Goal: Task Accomplishment & Management: Use online tool/utility

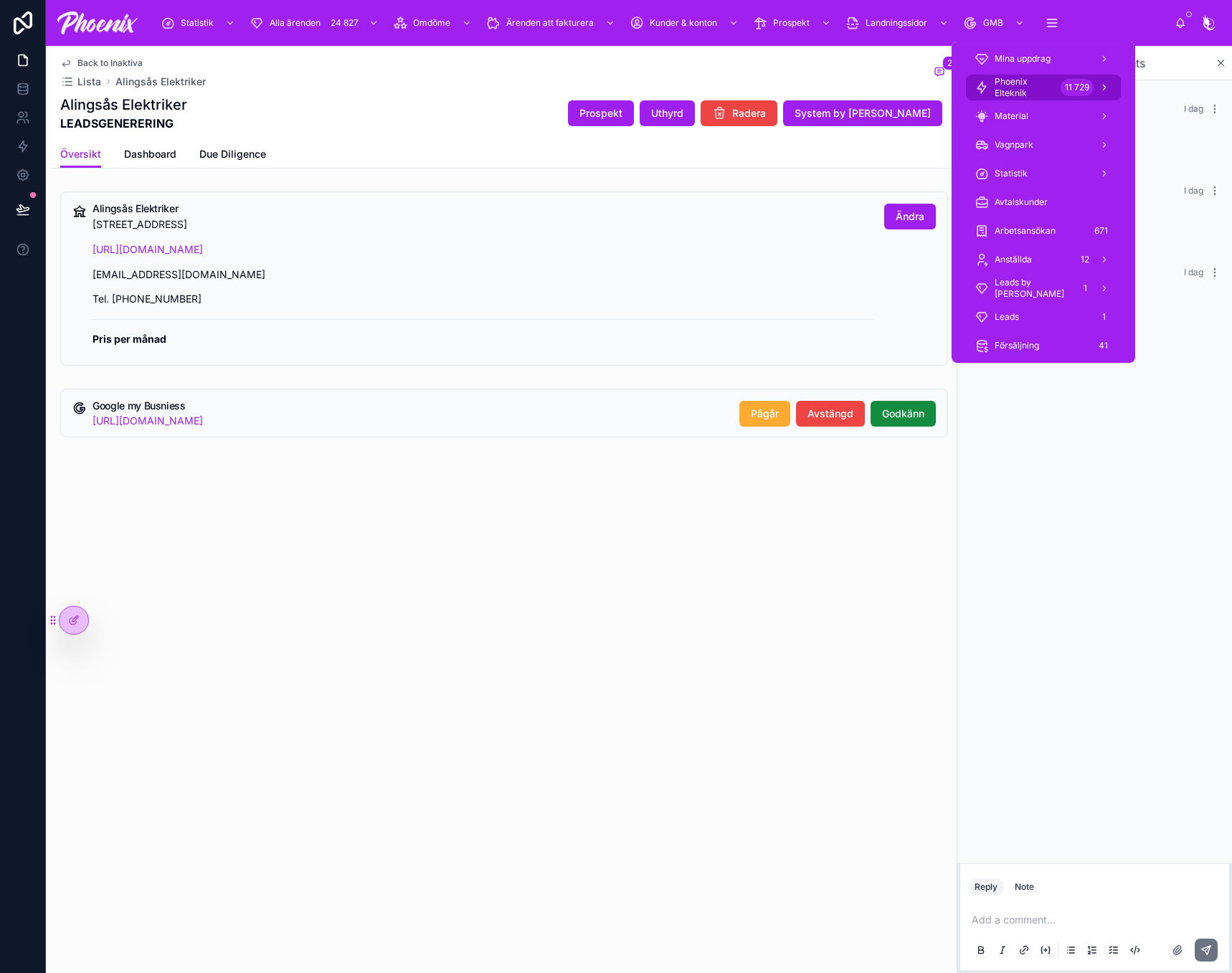
click at [1043, 83] on span "Phoenix Elteknik" at bounding box center [1024, 87] width 60 height 23
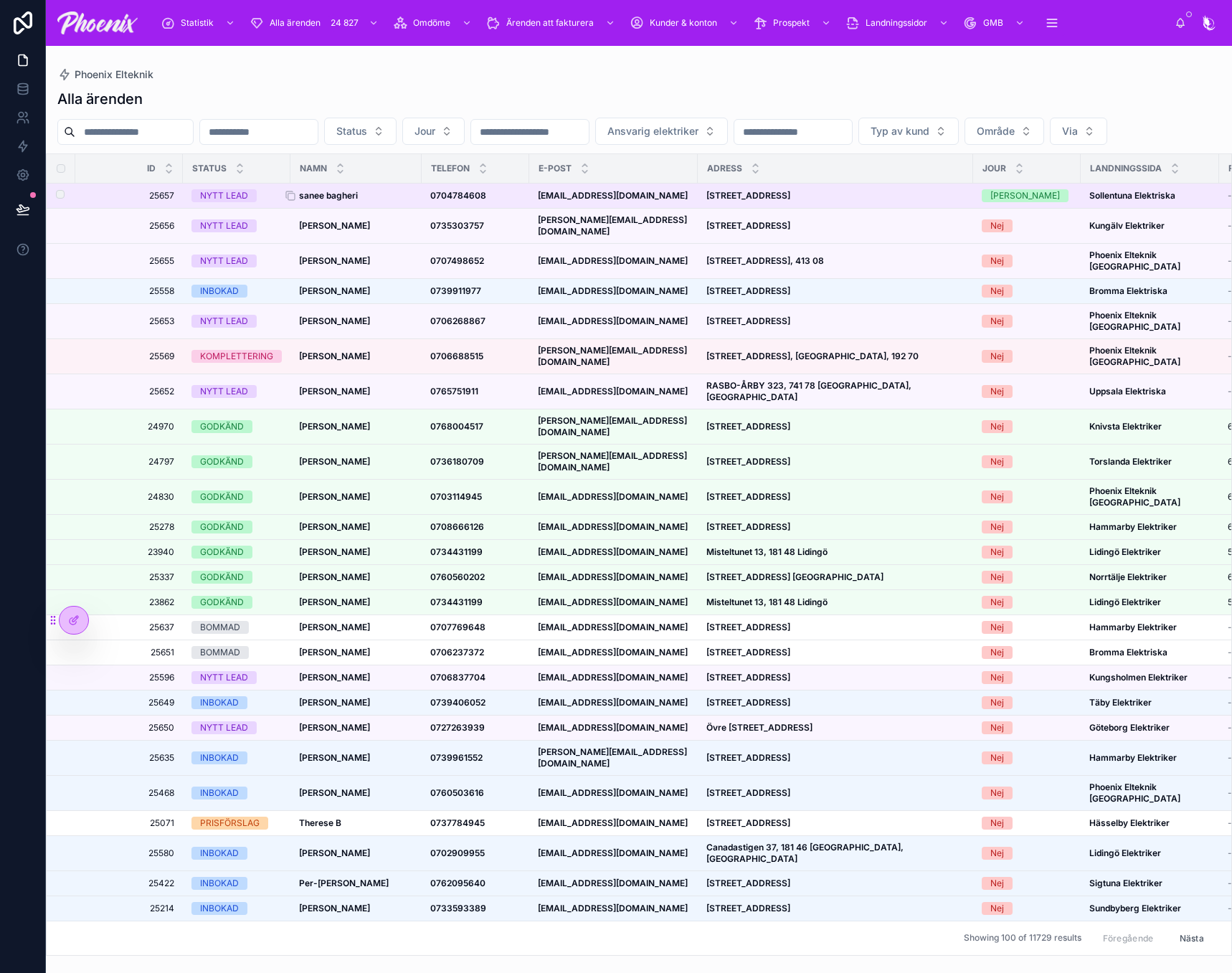
click at [342, 201] on strong "sanee bagheri" at bounding box center [328, 196] width 59 height 11
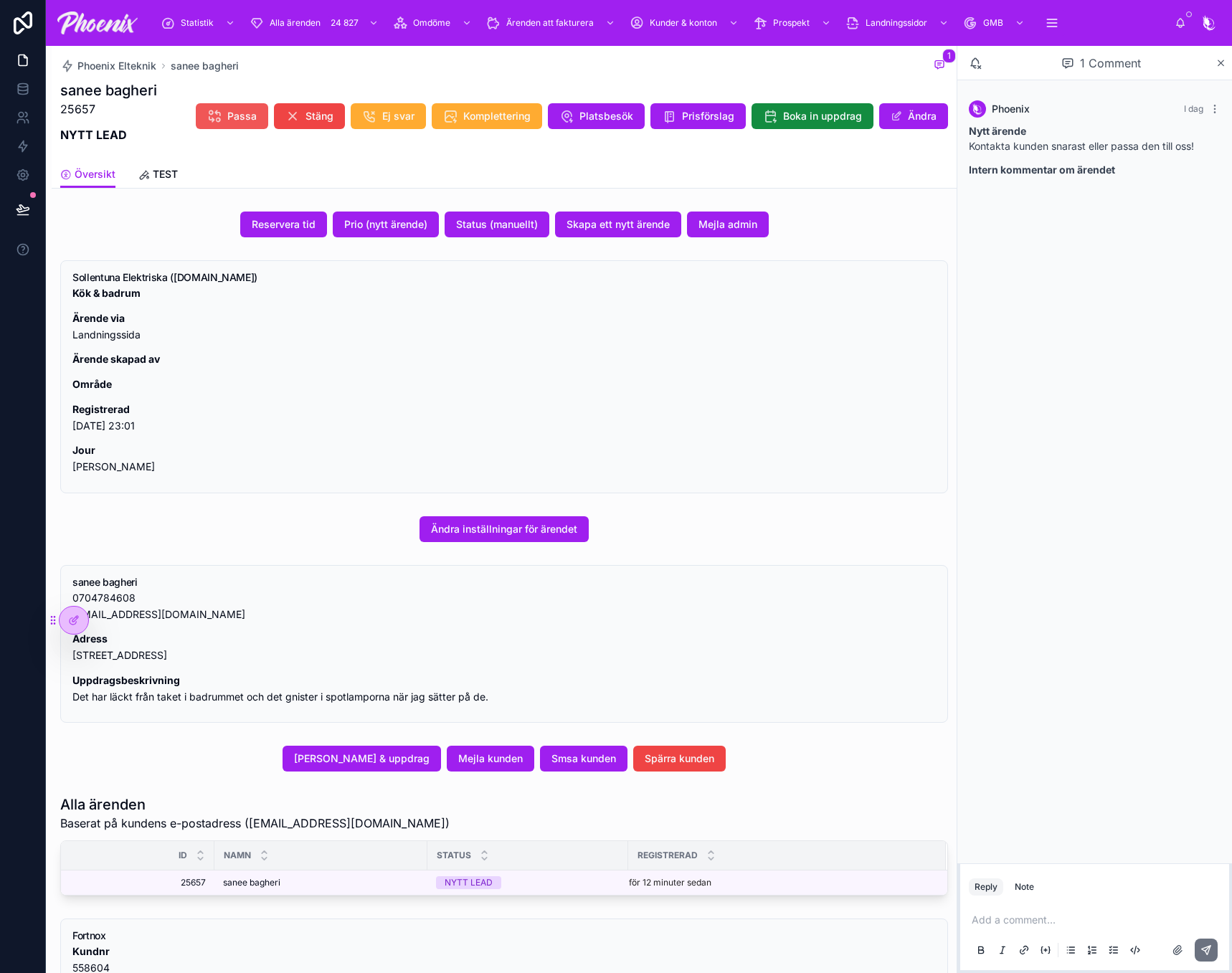
click at [250, 115] on button "Passa" at bounding box center [232, 115] width 73 height 26
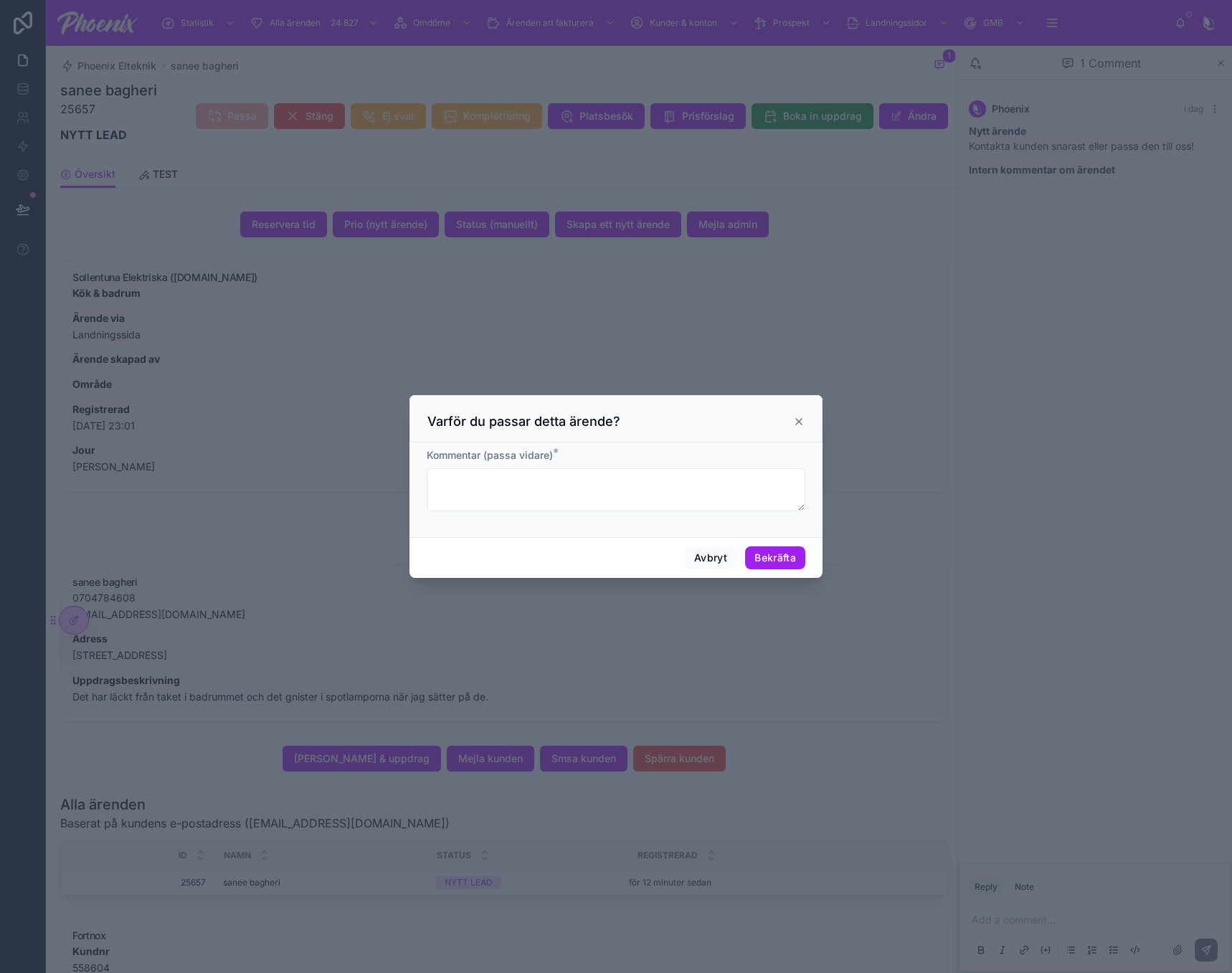
click at [474, 465] on div "Kommentar (passa vidare) *" at bounding box center [616, 479] width 378 height 63
click at [481, 491] on textarea at bounding box center [616, 489] width 378 height 43
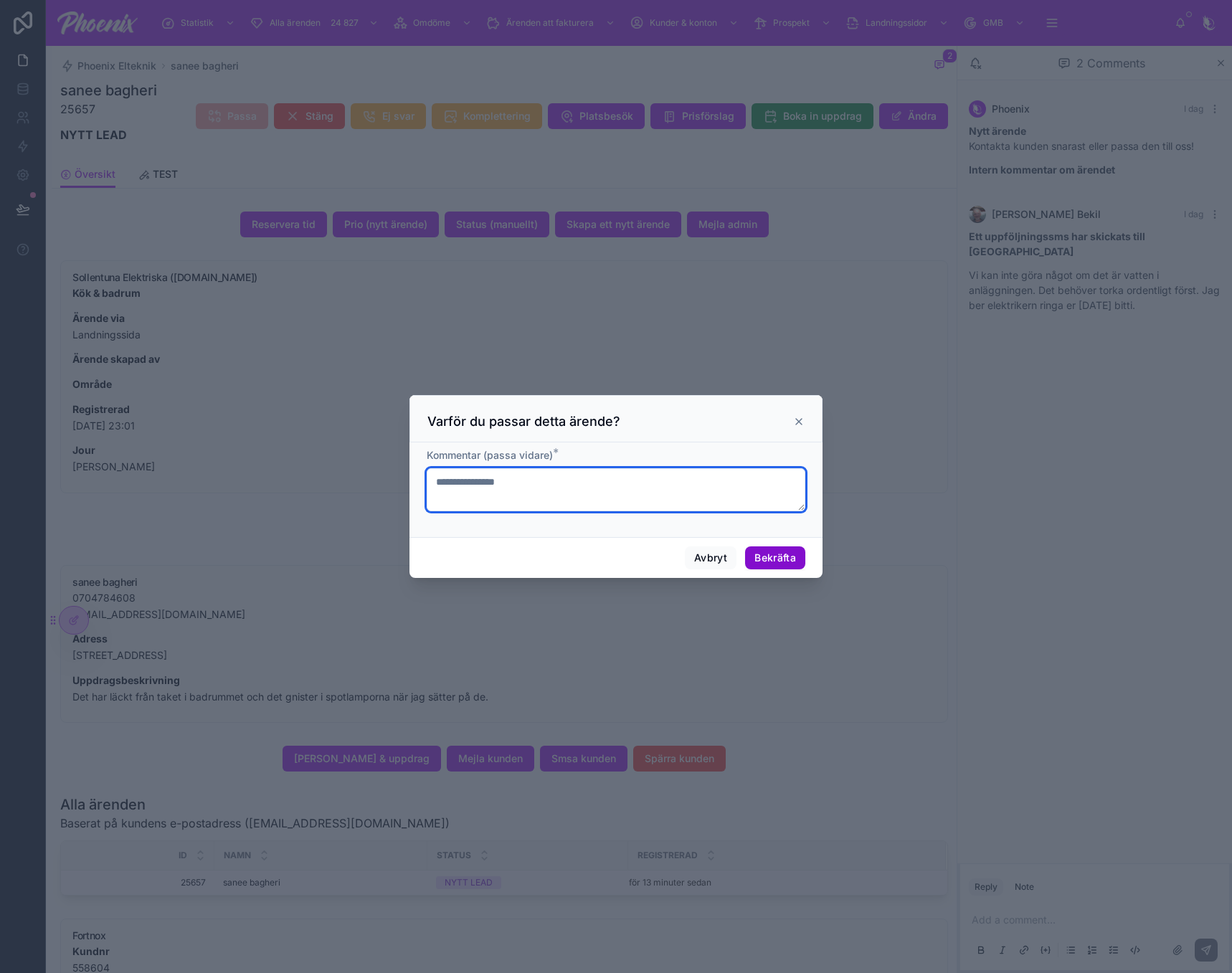
type textarea "**********"
click at [774, 559] on button "Bekräfta" at bounding box center [775, 557] width 60 height 23
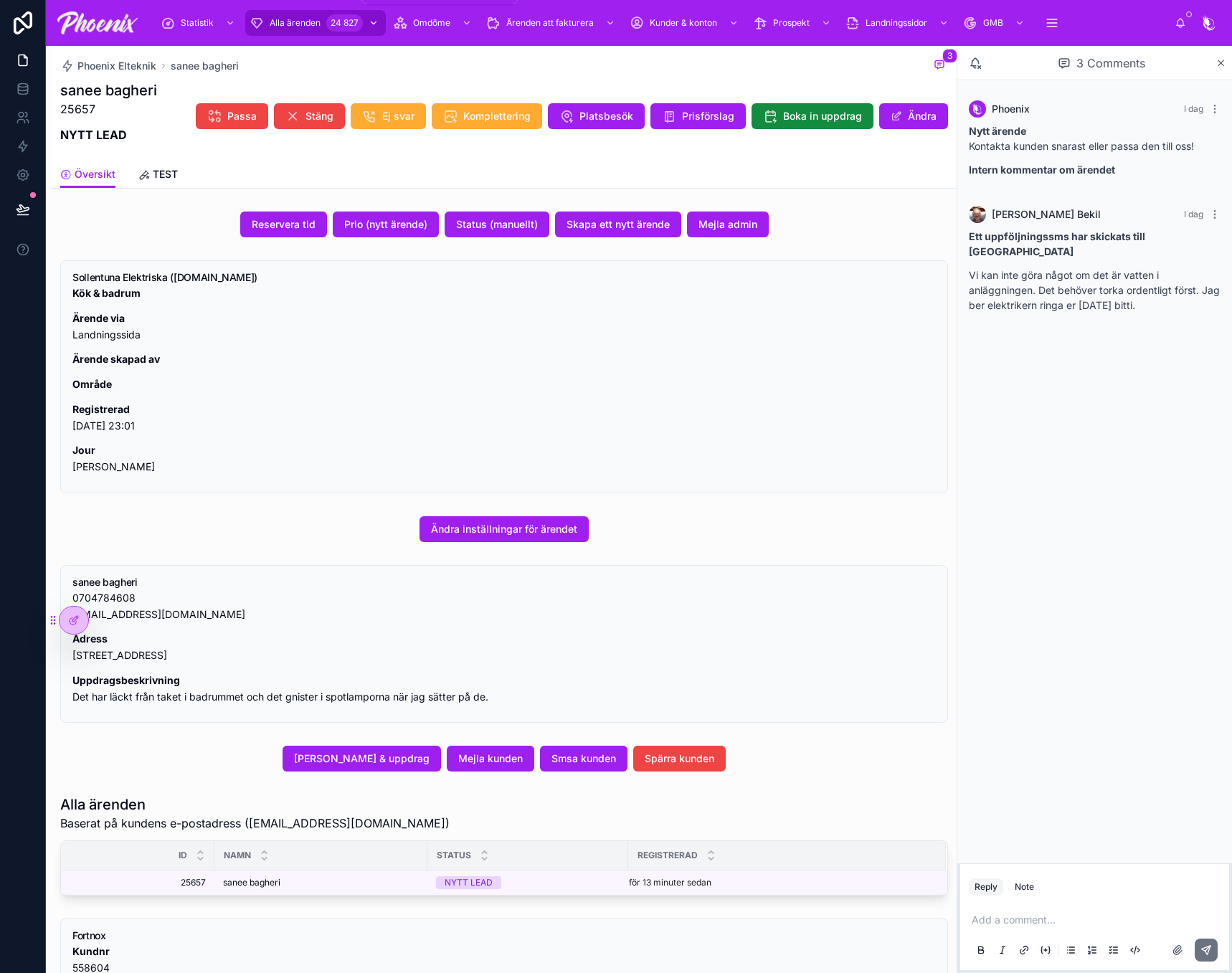
click at [323, 30] on div "Alla ärenden 24 827" at bounding box center [315, 23] width 132 height 23
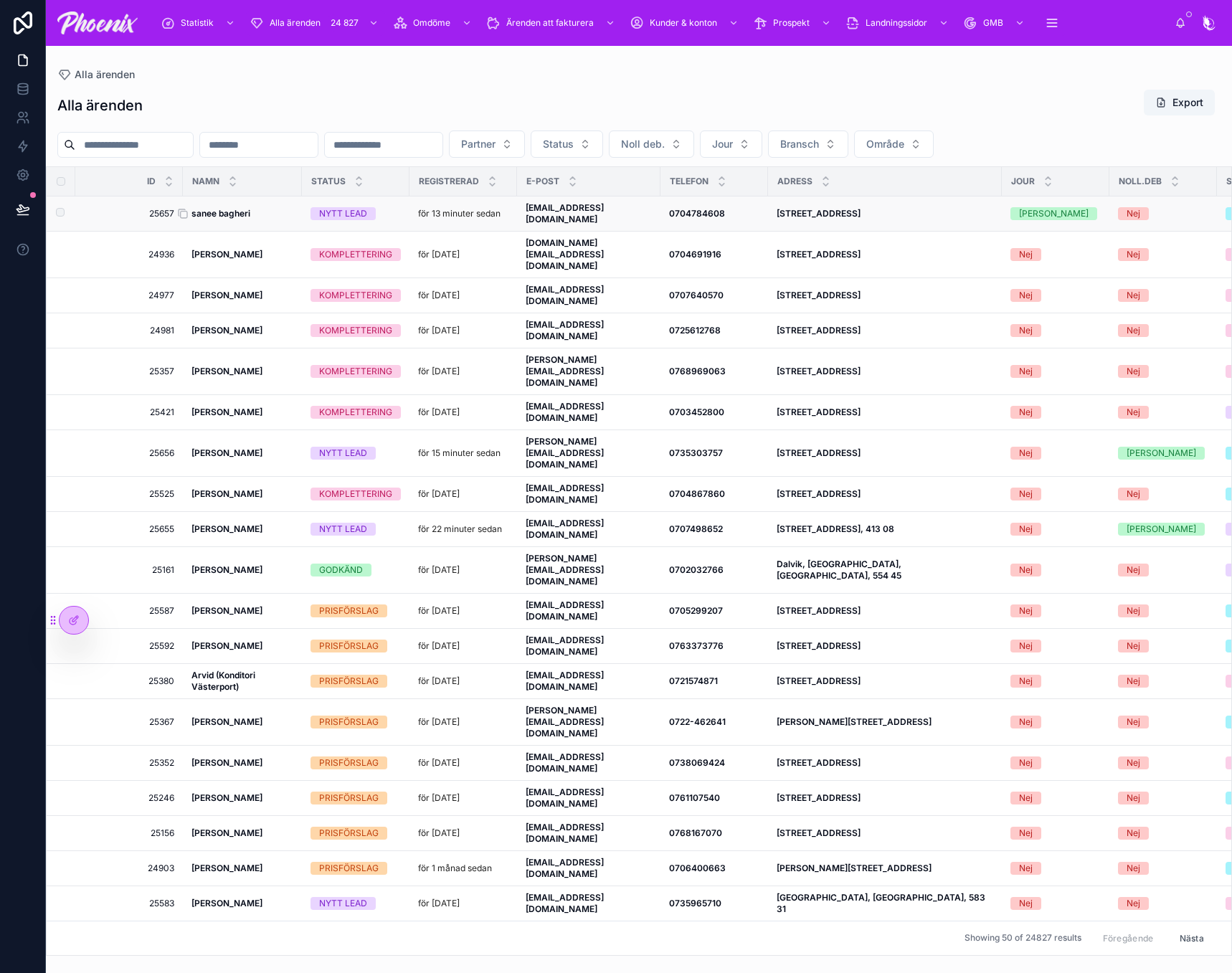
click at [214, 208] on strong "sanee bagheri" at bounding box center [220, 214] width 59 height 11
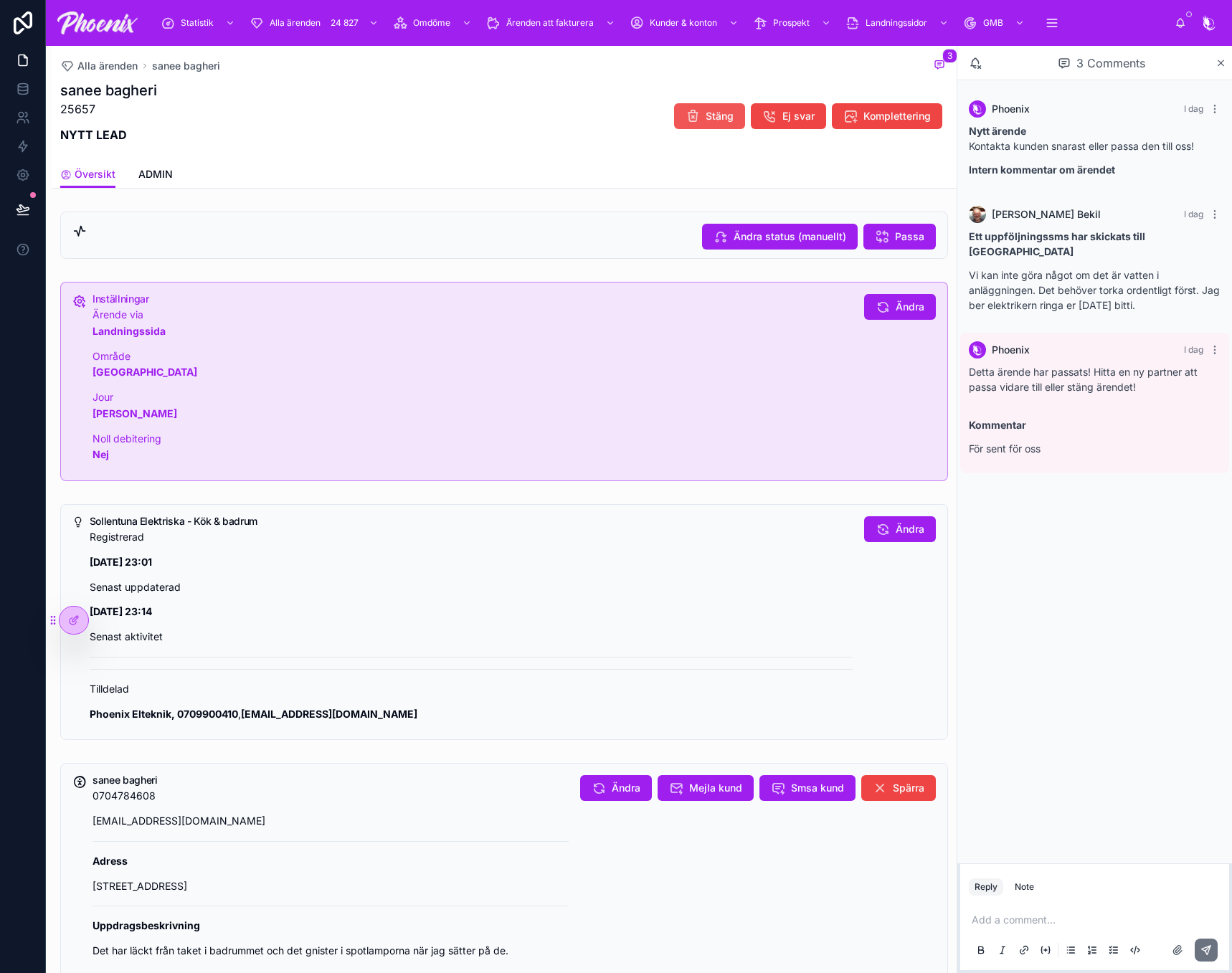
click at [705, 111] on div "Statistik Alla ärenden 24 827 Omdöme Ärenden att fakturera Kunder & konton Pros…" at bounding box center [639, 486] width 1186 height 973
click at [712, 112] on span "Stäng" at bounding box center [719, 116] width 28 height 14
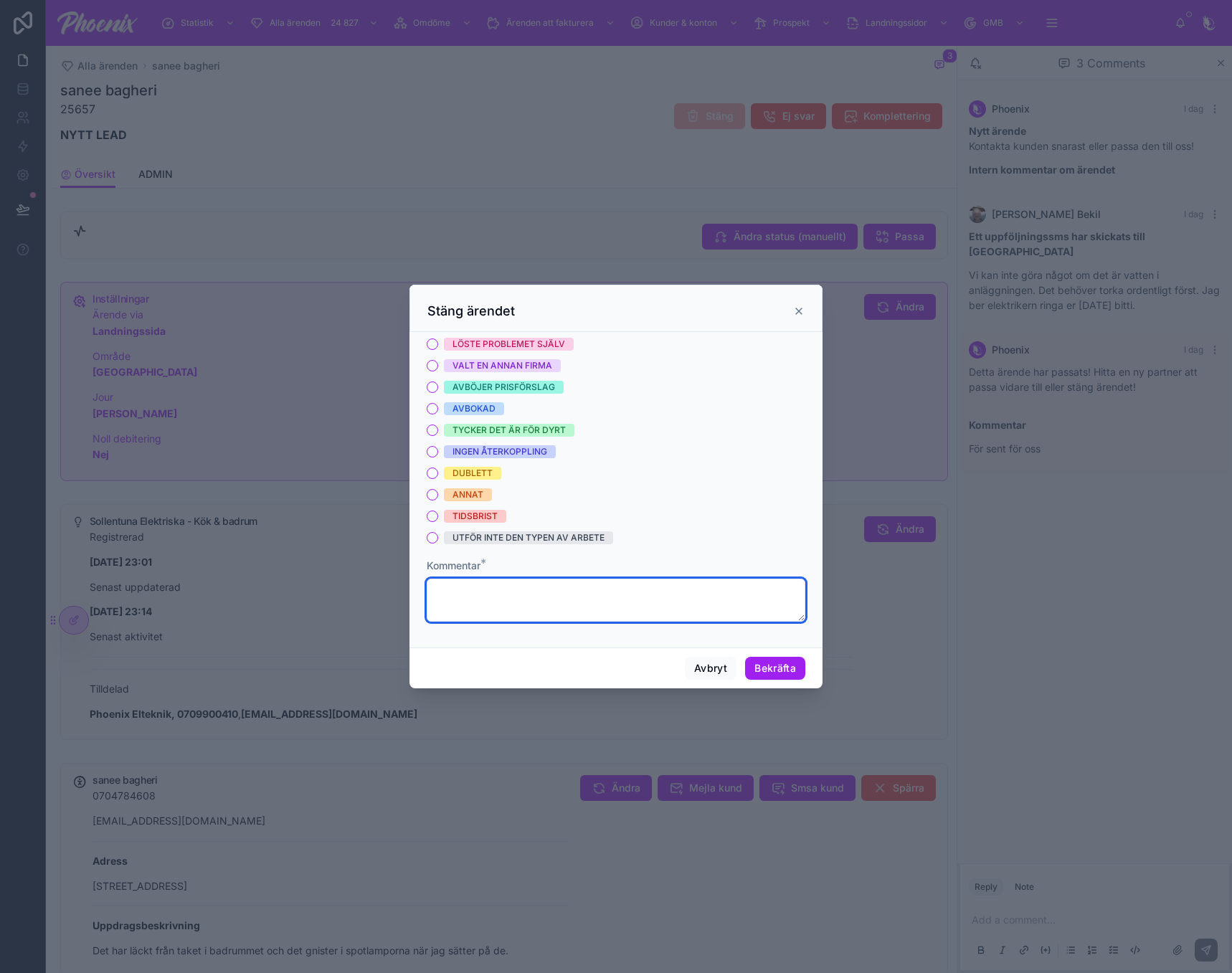
click at [492, 595] on textarea at bounding box center [616, 600] width 378 height 43
paste textarea "**********"
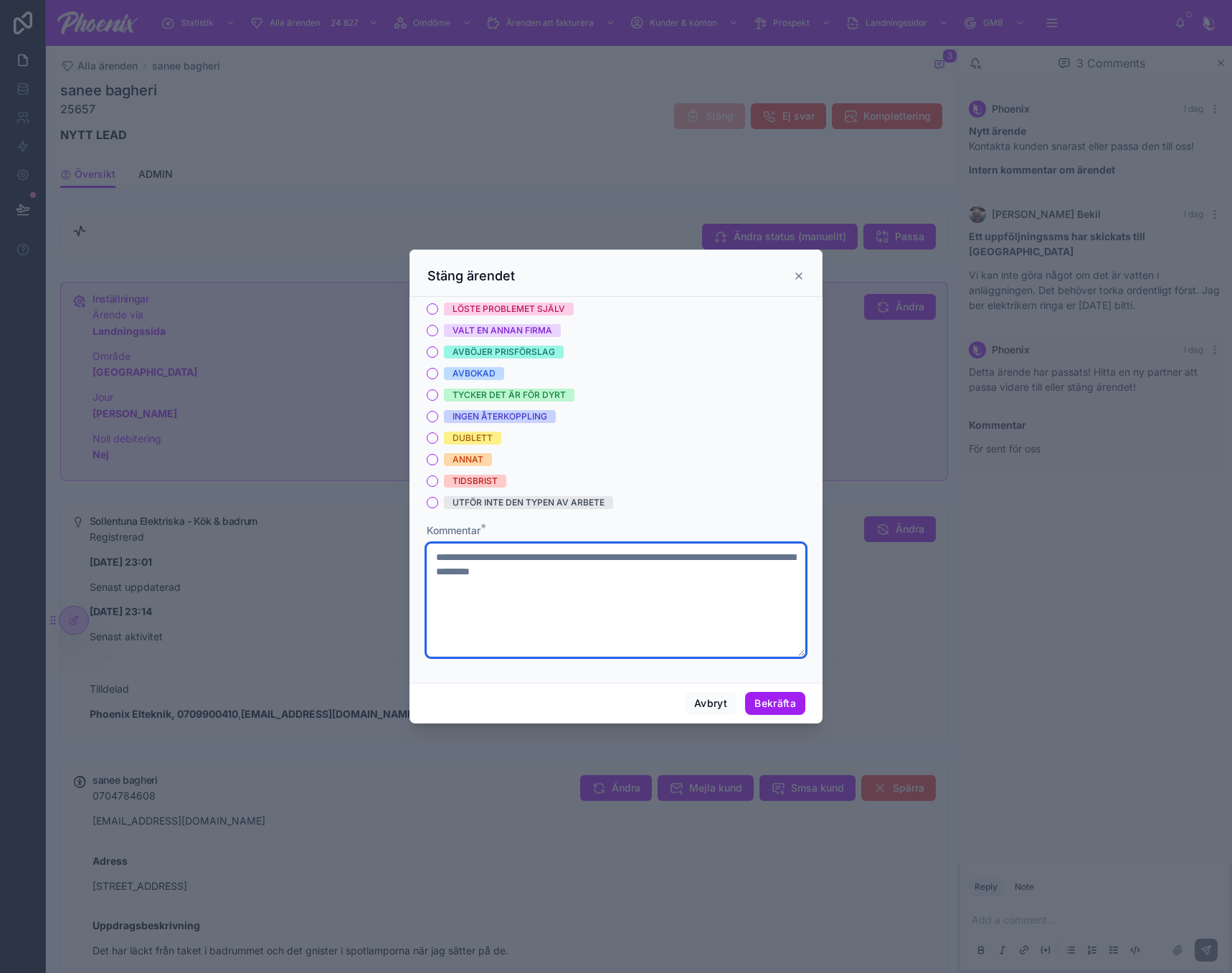
type textarea "**********"
click at [481, 459] on div "ANNAT" at bounding box center [468, 460] width 31 height 13
click at [438, 459] on button "ANNAT" at bounding box center [432, 460] width 12 height 12
click at [779, 698] on button "Bekräfta" at bounding box center [775, 703] width 60 height 23
